Goal: Navigation & Orientation: Go to known website

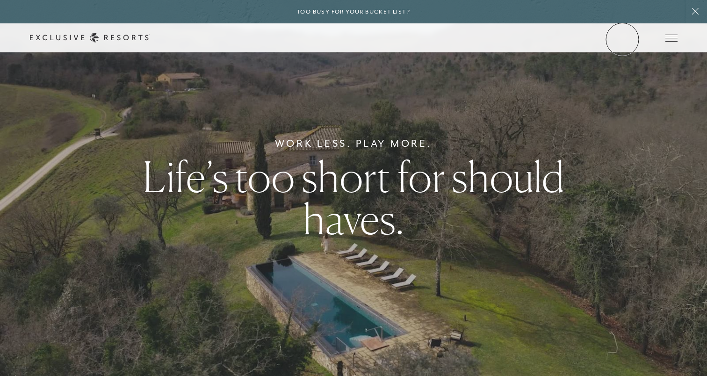
click at [0, 0] on link "Member Login" at bounding box center [0, 0] width 0 height 0
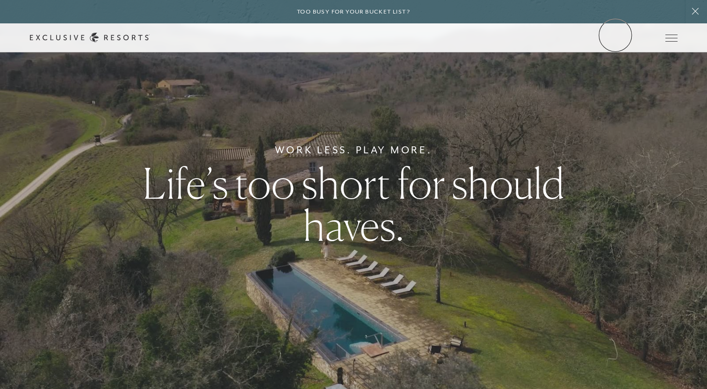
click at [0, 0] on link "Member Login" at bounding box center [0, 0] width 0 height 0
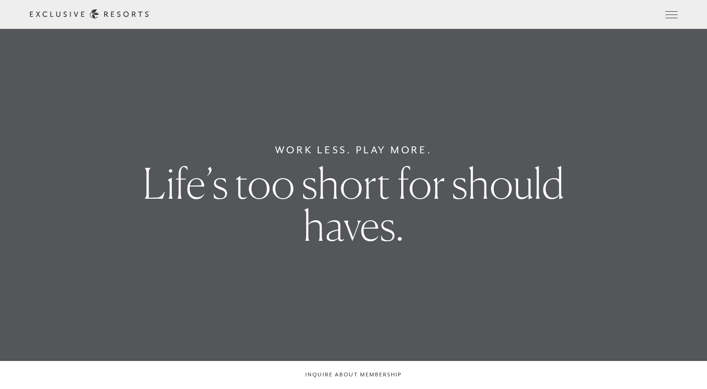
click at [618, 16] on header "Skip to main content Too busy for your bucket list? Not a bucket list. A bluepr…" at bounding box center [353, 14] width 707 height 29
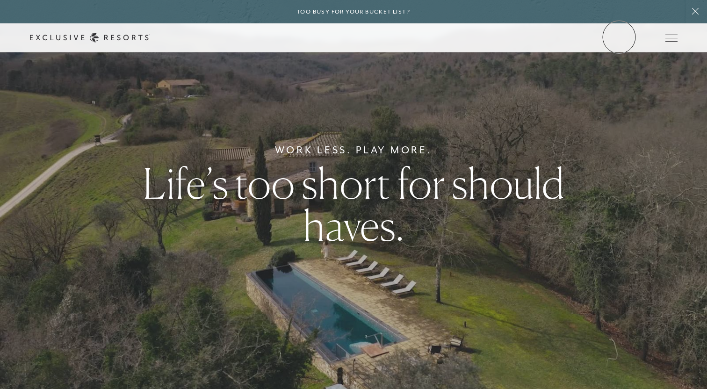
click at [0, 0] on link "Member Login" at bounding box center [0, 0] width 0 height 0
